Goal: Navigation & Orientation: Find specific page/section

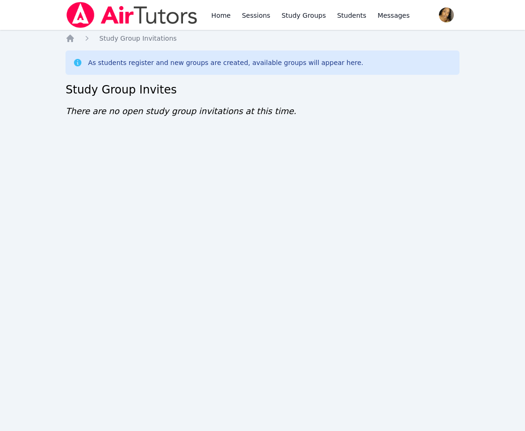
click at [448, 202] on div "Home Sessions Study Groups Students Messages Open user menu [PERSON_NAME]'[PERS…" at bounding box center [262, 215] width 525 height 431
click at [448, 202] on div "Home Sessions Study Groups Students Messages Open user menu Lee'Tayna Hostick O…" at bounding box center [262, 215] width 525 height 431
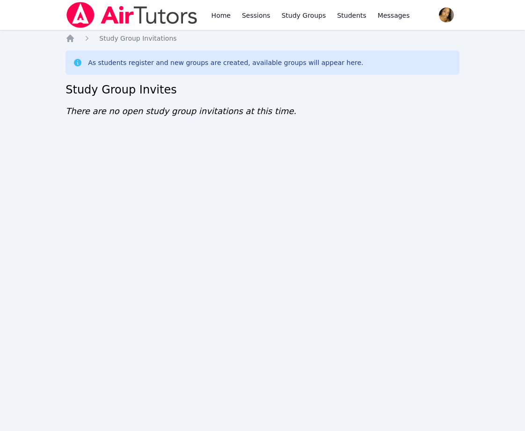
click at [448, 202] on div "Home Sessions Study Groups Students Messages Open user menu Lee'Tayna Hostick O…" at bounding box center [262, 215] width 525 height 431
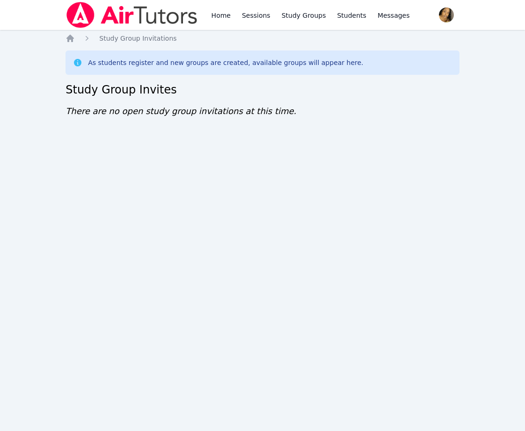
click at [448, 202] on div "Home Sessions Study Groups Students Messages Open user menu Lee'Tayna Hostick O…" at bounding box center [262, 215] width 525 height 431
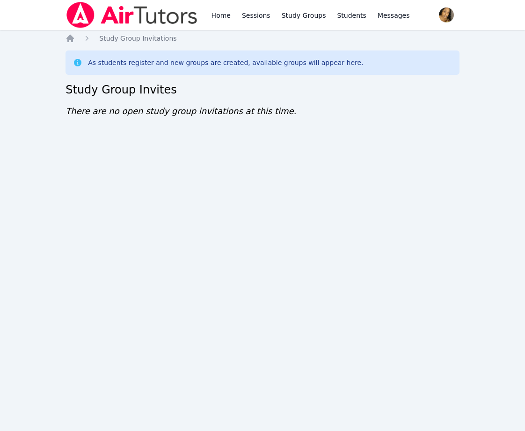
click at [448, 202] on div "Home Sessions Study Groups Students Messages Open user menu Lee'Tayna Hostick O…" at bounding box center [262, 215] width 525 height 431
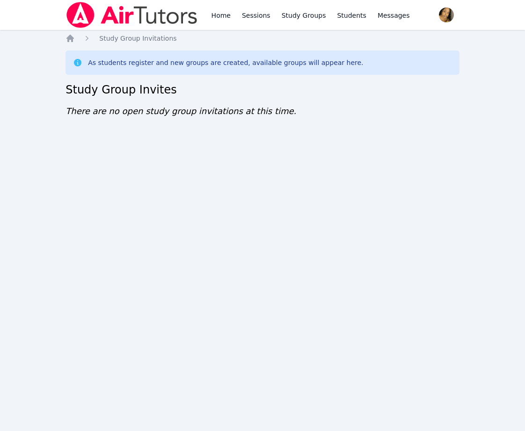
click at [448, 202] on div "Home Sessions Study Groups Students Messages Open user menu Lee'Tayna Hostick O…" at bounding box center [262, 215] width 525 height 431
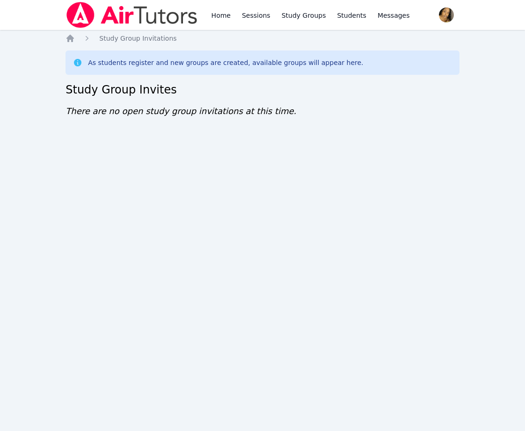
click at [448, 202] on div "Home Sessions Study Groups Students Messages Open user menu Lee'Tayna Hostick O…" at bounding box center [262, 215] width 525 height 431
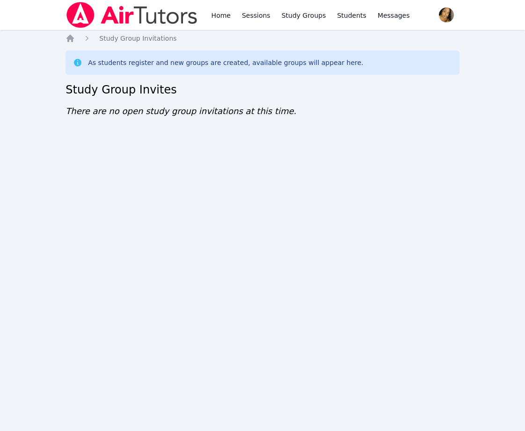
click at [448, 202] on div "Home Sessions Study Groups Students Messages Open user menu Lee'Tayna Hostick O…" at bounding box center [262, 215] width 525 height 431
